Goal: Transaction & Acquisition: Subscribe to service/newsletter

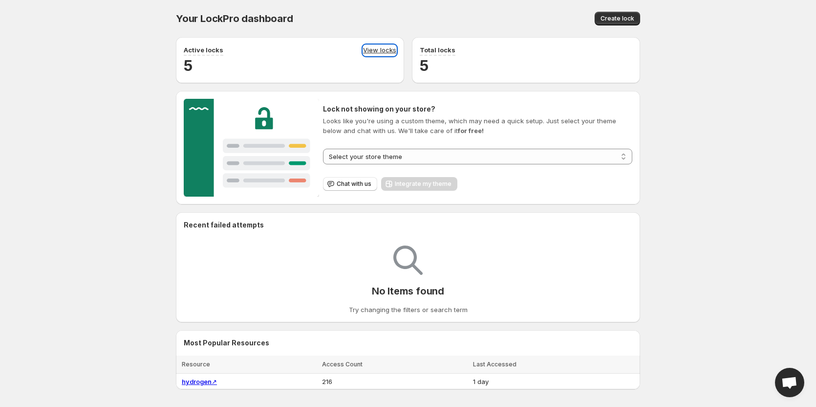
click at [381, 48] on link "View locks" at bounding box center [379, 50] width 33 height 11
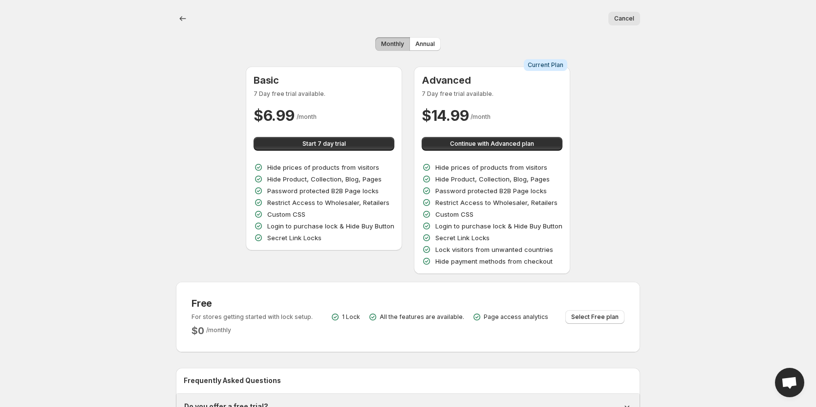
click at [393, 39] on button "Monthly" at bounding box center [392, 44] width 35 height 14
click at [425, 45] on span "Annual" at bounding box center [425, 44] width 20 height 8
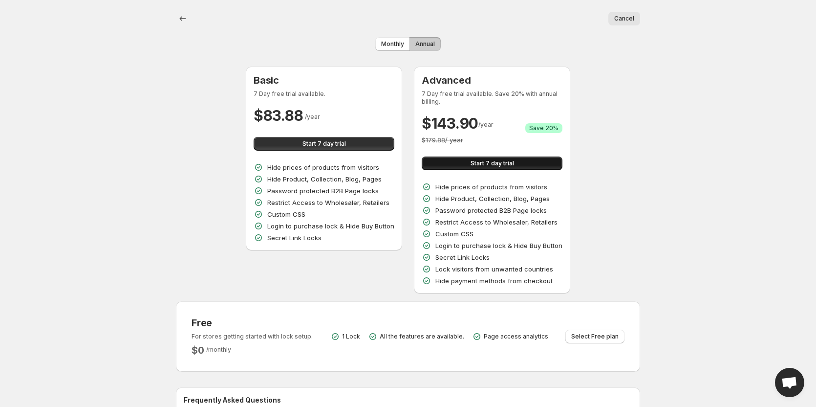
click at [452, 167] on button "Start 7 day trial" at bounding box center [492, 163] width 141 height 14
select select "******"
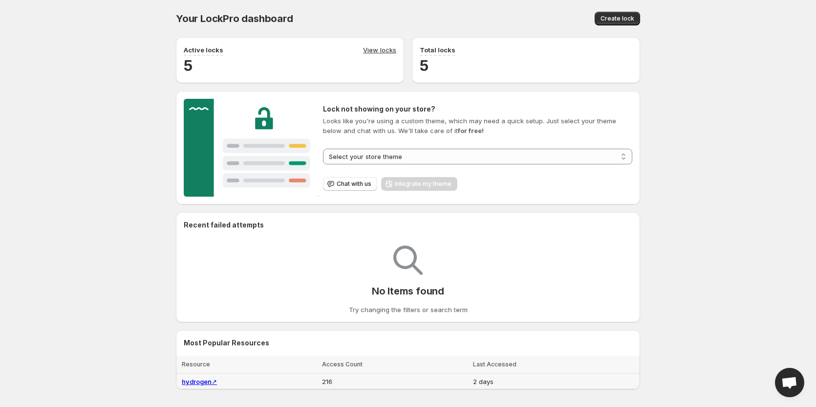
click at [205, 382] on link "hydrogen ↗" at bounding box center [199, 381] width 35 height 8
